Goal: Use online tool/utility: Use online tool/utility

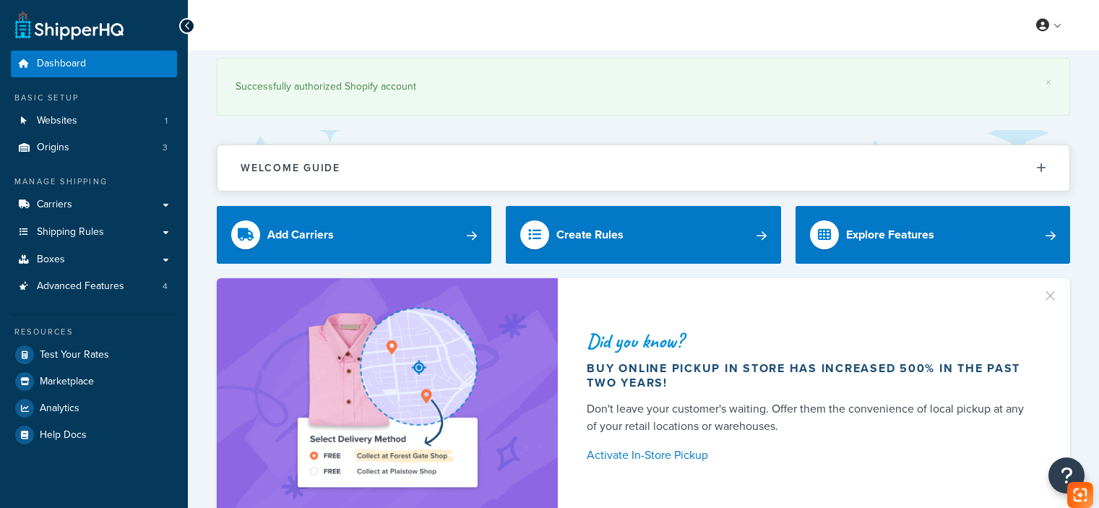
click at [80, 361] on span "Test Your Rates" at bounding box center [74, 355] width 69 height 12
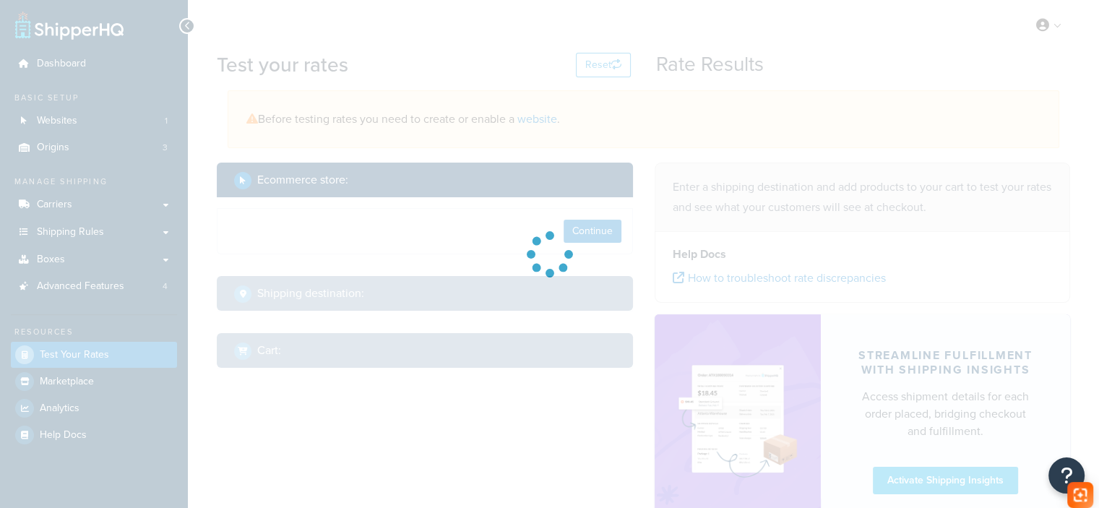
select select "[GEOGRAPHIC_DATA]"
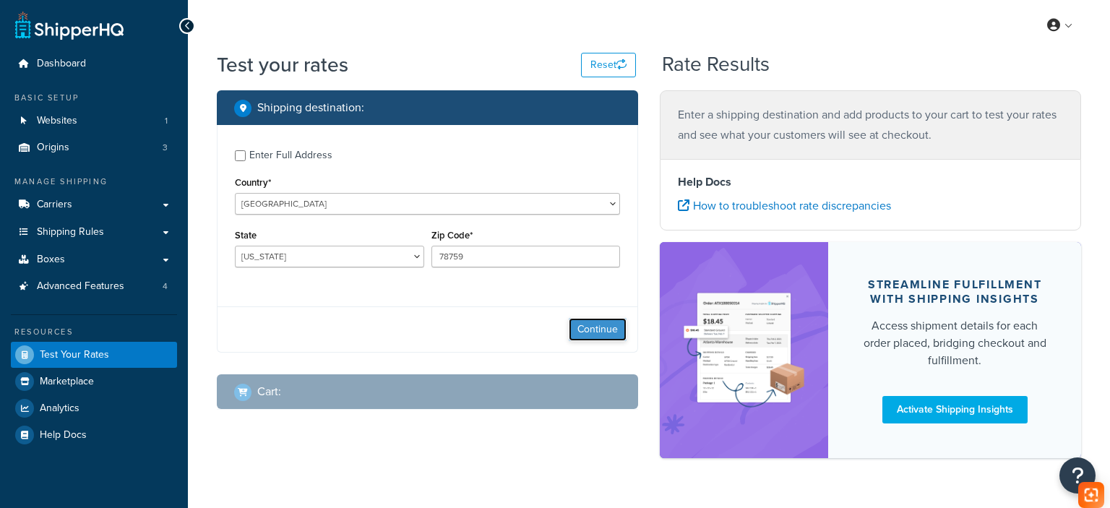
click at [592, 326] on button "Continue" at bounding box center [598, 329] width 58 height 23
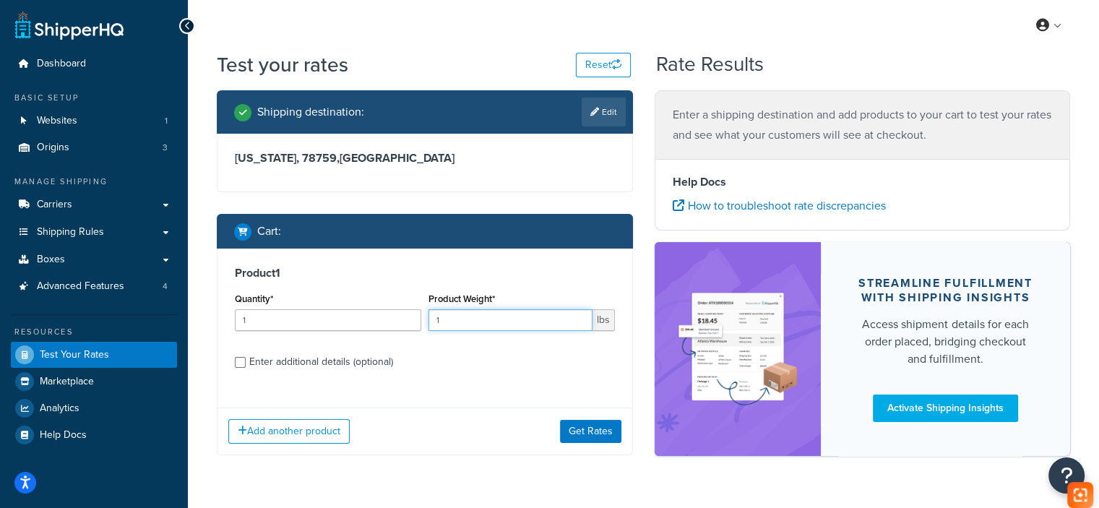
click at [501, 317] on input "1" at bounding box center [510, 320] width 164 height 22
paste input "7.69"
type input "7.69"
click at [337, 361] on div "Enter additional details (optional)" at bounding box center [321, 362] width 144 height 20
click at [246, 361] on input "Enter additional details (optional)" at bounding box center [240, 362] width 11 height 11
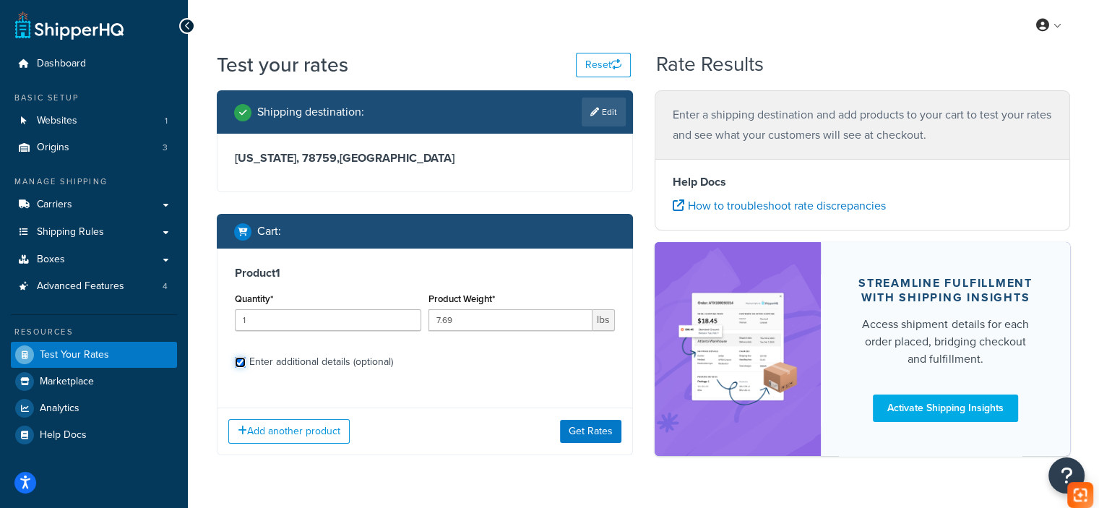
checkbox input "true"
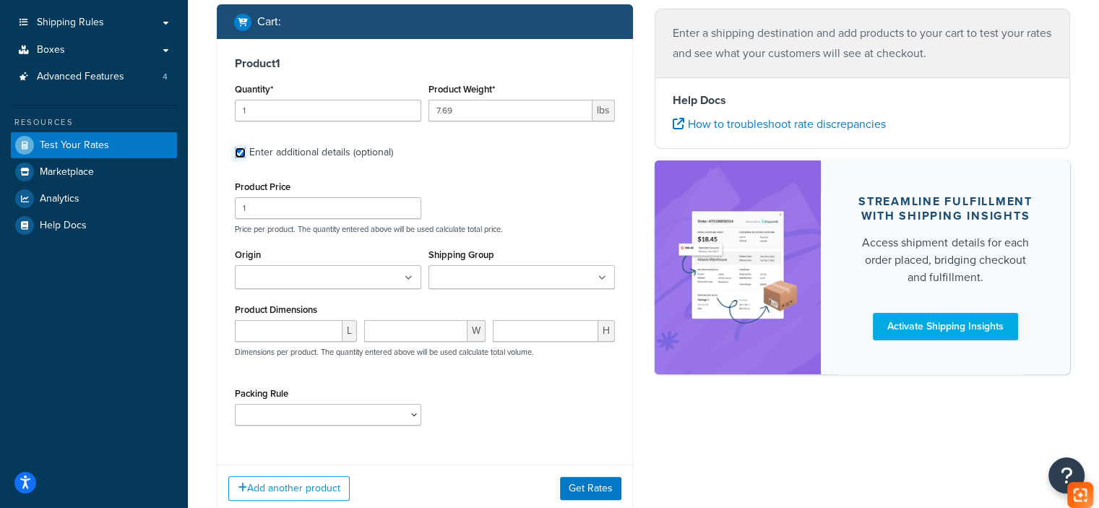
scroll to position [217, 0]
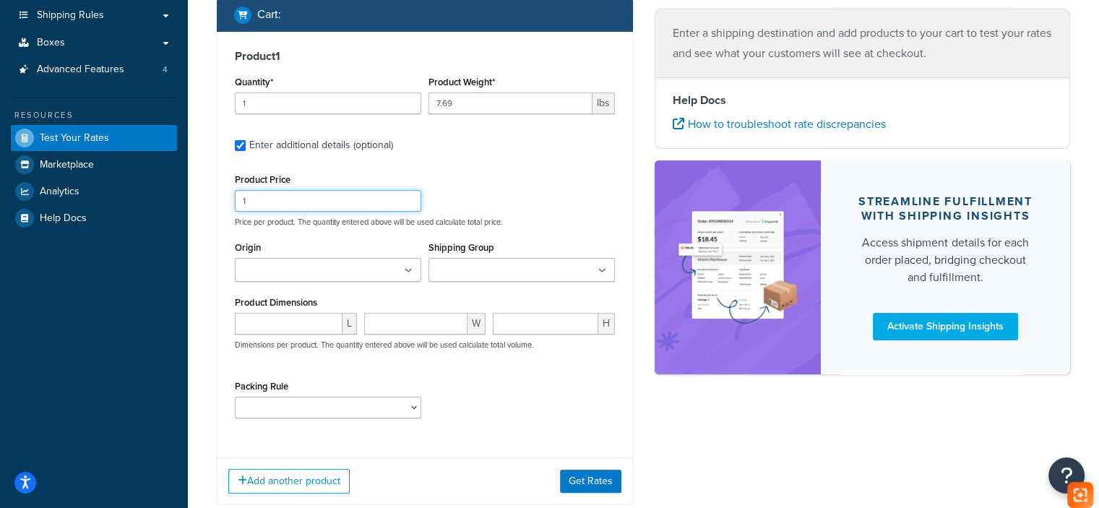
drag, startPoint x: 292, startPoint y: 206, endPoint x: 202, endPoint y: 212, distance: 89.8
click at [202, 212] on div "Test your rates Reset Rate Results Shipping destination : Edit [US_STATE][GEOGR…" at bounding box center [643, 198] width 911 height 729
click at [262, 326] on input "number" at bounding box center [289, 324] width 108 height 22
paste input "14.76"
type input "14.76"
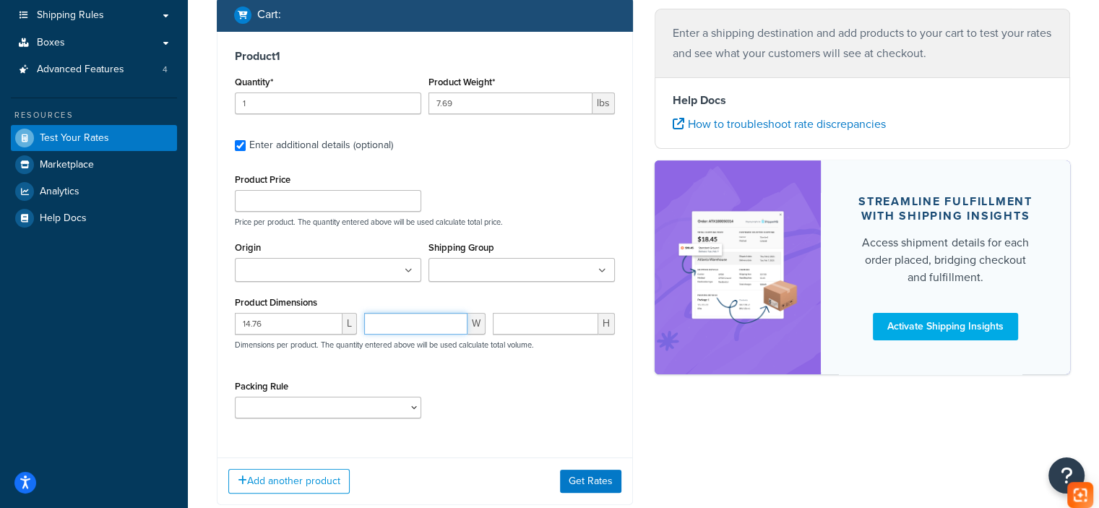
click at [445, 325] on input "number" at bounding box center [416, 324] width 104 height 22
paste input "10.35"
type input "10.35"
paste input "5.87"
click at [513, 328] on input "number" at bounding box center [545, 324] width 105 height 22
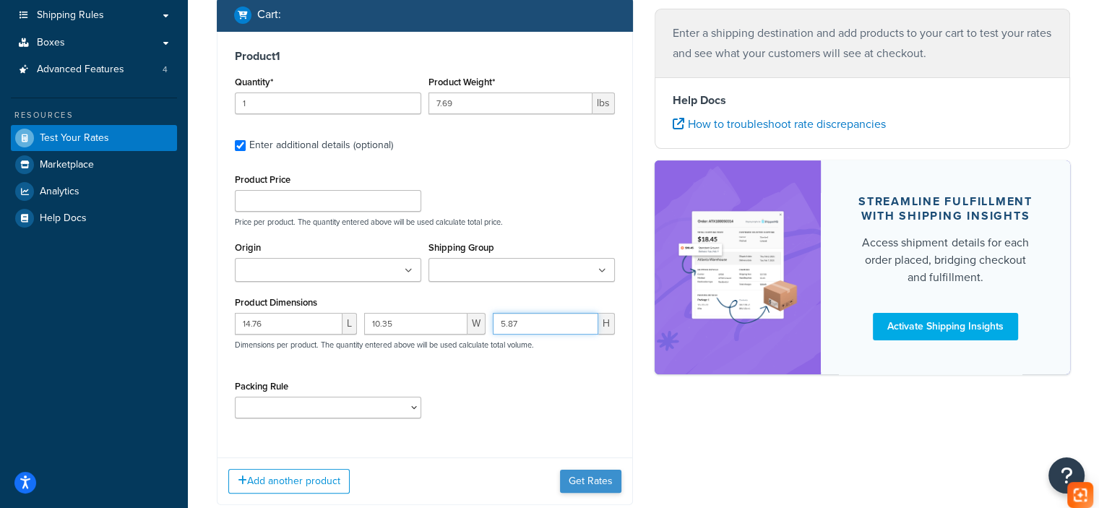
type input "5.87"
click at [571, 481] on button "Get Rates" at bounding box center [590, 481] width 61 height 23
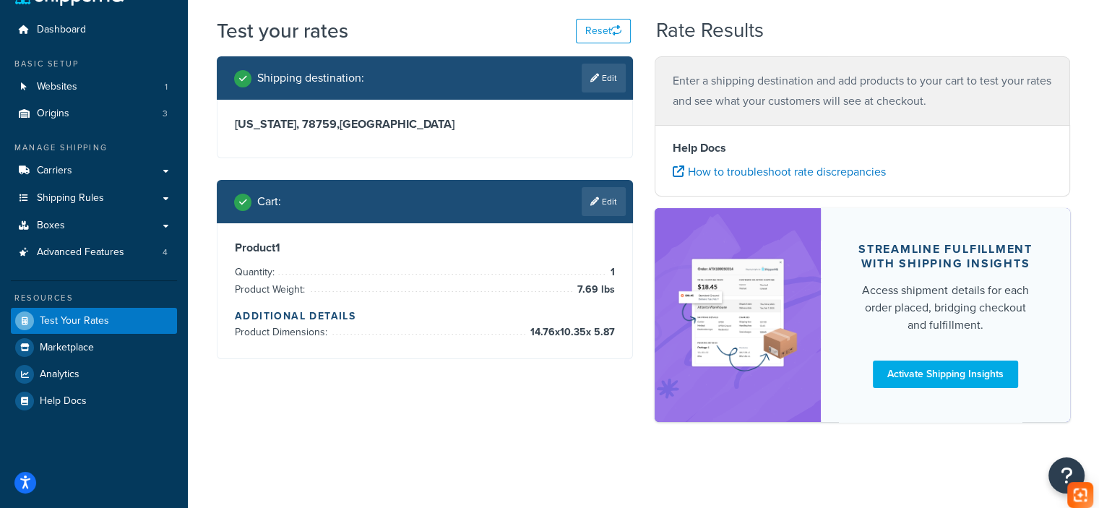
scroll to position [0, 0]
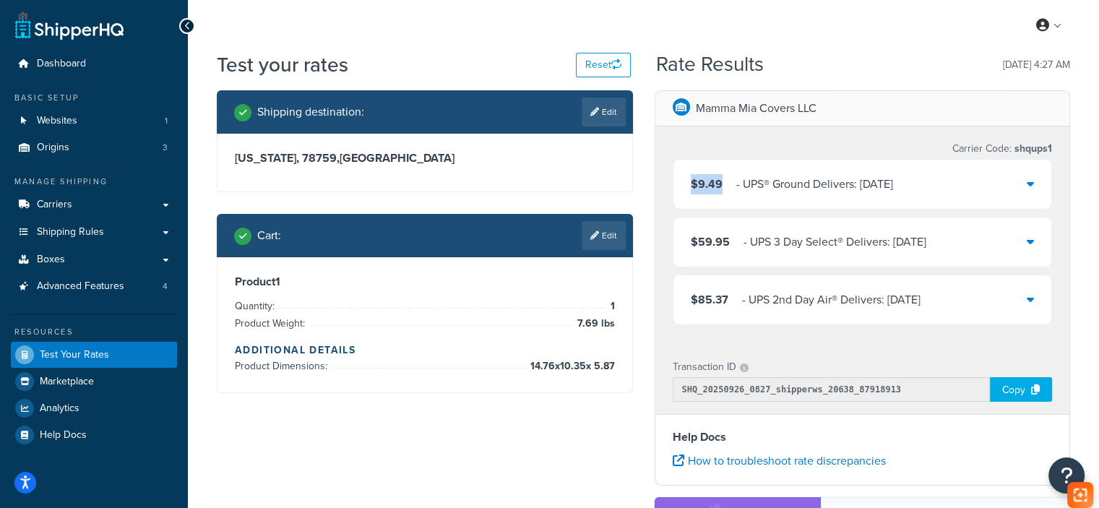
drag, startPoint x: 724, startPoint y: 194, endPoint x: 693, endPoint y: 188, distance: 31.6
click at [693, 188] on div "$9.49 ‌‌‍‍ - UPS® Ground Delivers: [DATE]" at bounding box center [862, 184] width 379 height 49
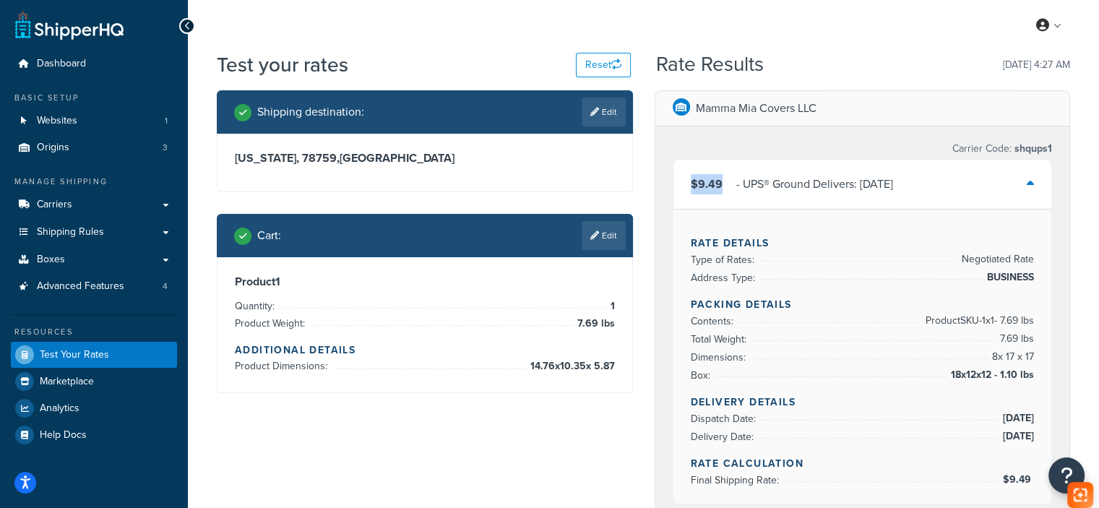
copy span "$9.49"
